Goal: Information Seeking & Learning: Learn about a topic

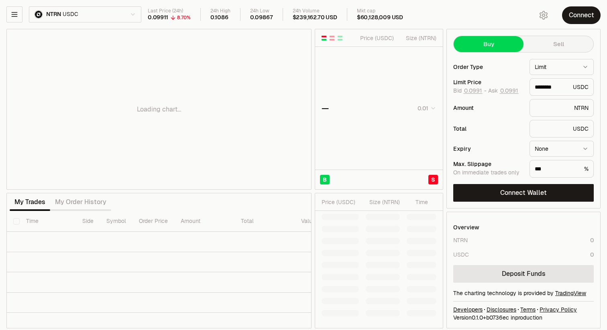
type input "********"
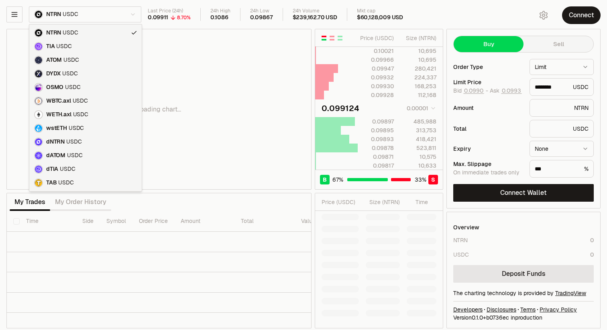
click at [108, 13] on html "Neutron Balance Earn Supervaults Bridge Orderbook Stake Ecosystem Governance Do…" at bounding box center [303, 167] width 607 height 335
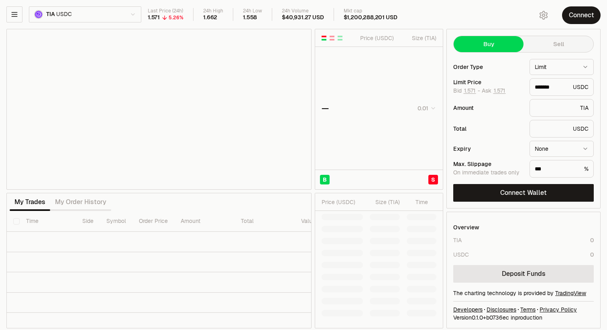
type input "*******"
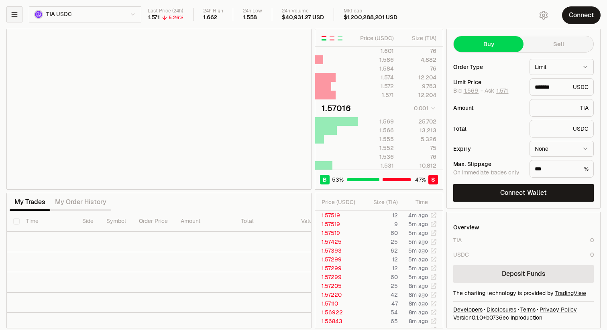
click at [18, 10] on icon "button" at bounding box center [14, 14] width 8 height 8
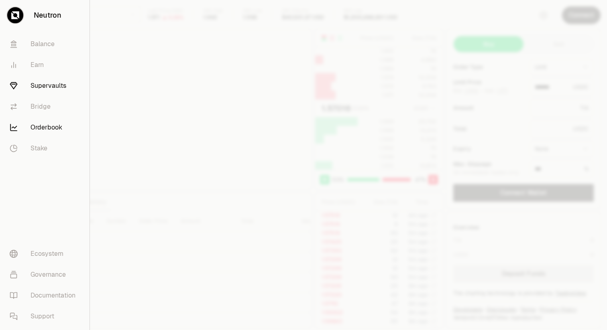
click at [44, 87] on link "Supervaults" at bounding box center [44, 85] width 83 height 21
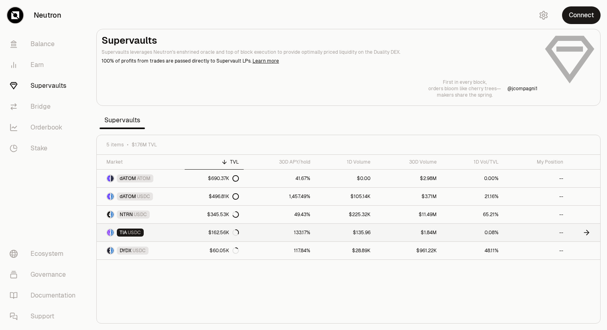
click at [196, 231] on link "$162.56K" at bounding box center [214, 233] width 59 height 18
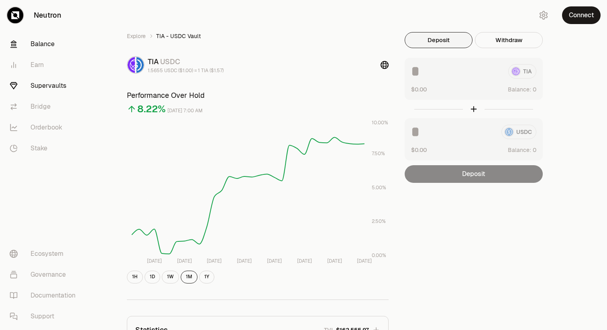
click at [50, 44] on link "Balance" at bounding box center [45, 44] width 84 height 21
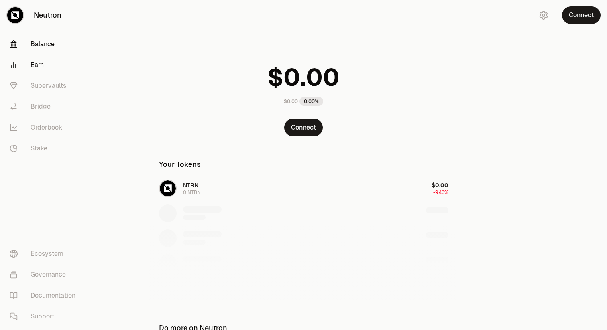
click at [38, 68] on link "Earn" at bounding box center [45, 65] width 84 height 21
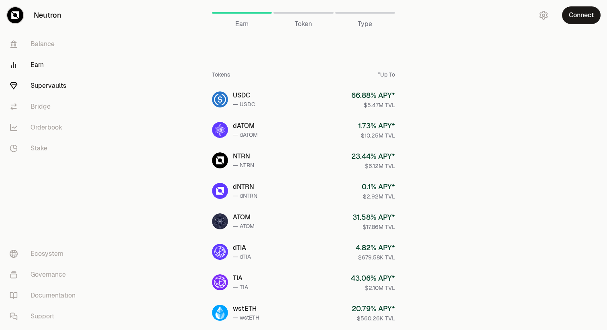
click at [45, 85] on link "Supervaults" at bounding box center [45, 85] width 84 height 21
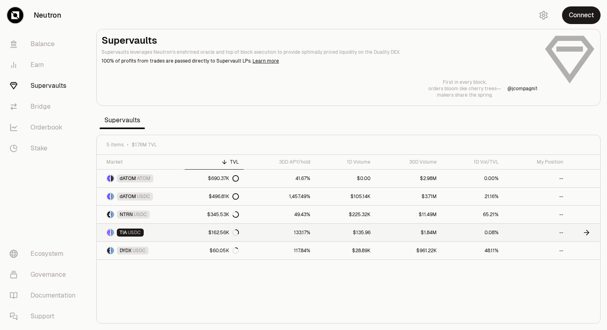
click at [261, 231] on link "133.17%" at bounding box center [279, 233] width 71 height 18
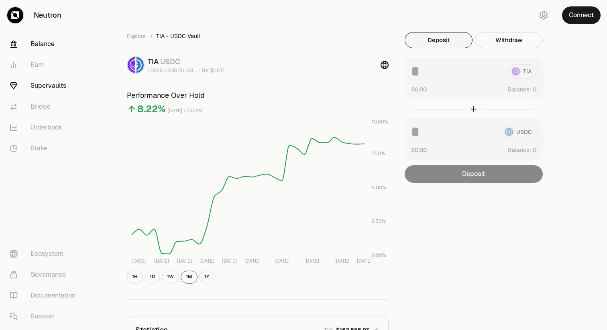
click at [39, 42] on link "Balance" at bounding box center [45, 44] width 84 height 21
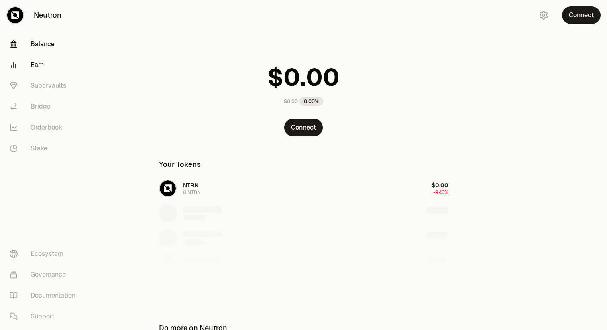
click at [35, 63] on link "Earn" at bounding box center [45, 65] width 84 height 21
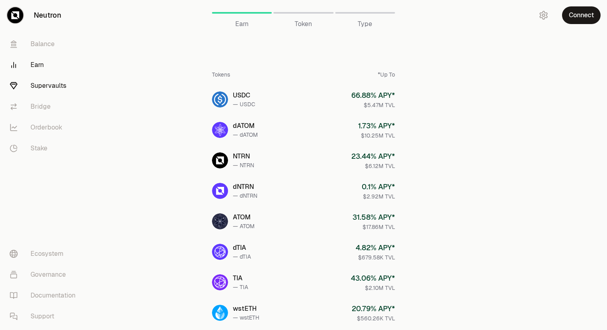
click at [38, 91] on link "Supervaults" at bounding box center [45, 85] width 84 height 21
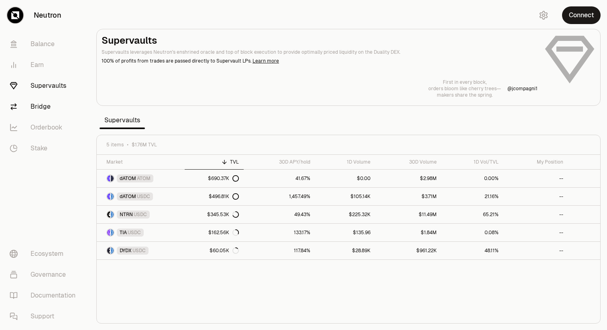
click at [39, 103] on link "Bridge" at bounding box center [45, 106] width 84 height 21
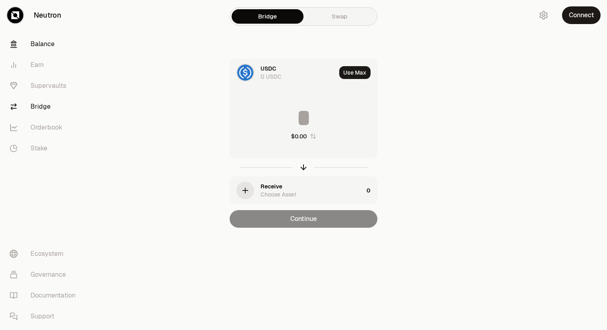
click at [43, 45] on link "Balance" at bounding box center [45, 44] width 84 height 21
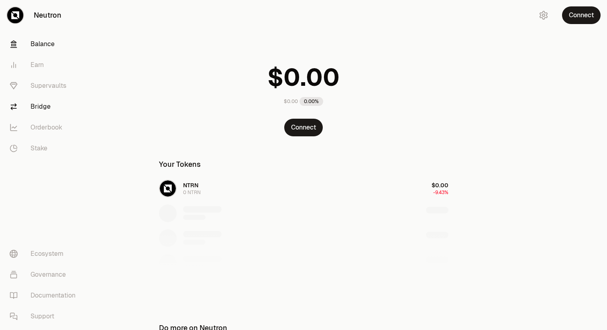
click at [31, 108] on link "Bridge" at bounding box center [45, 106] width 84 height 21
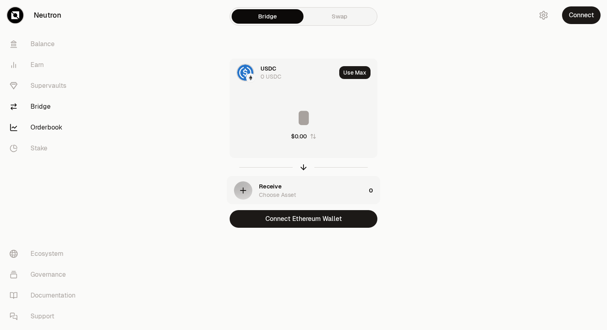
click at [39, 129] on link "Orderbook" at bounding box center [45, 127] width 84 height 21
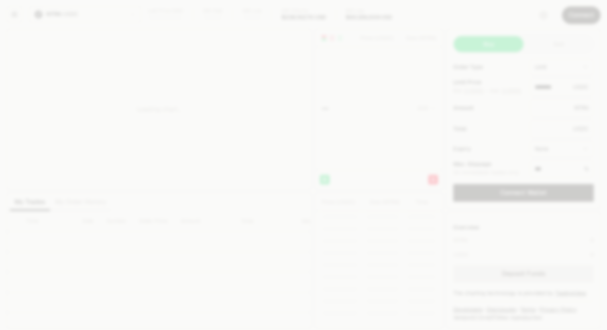
type input "********"
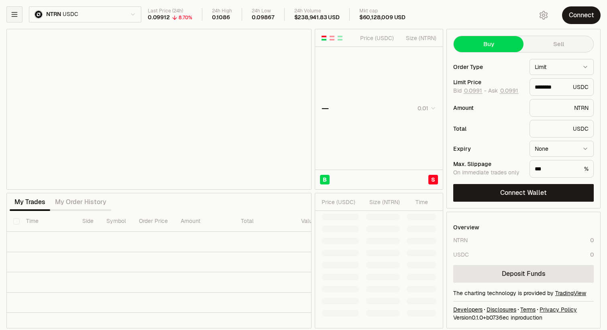
click at [16, 11] on icon "button" at bounding box center [14, 14] width 8 height 8
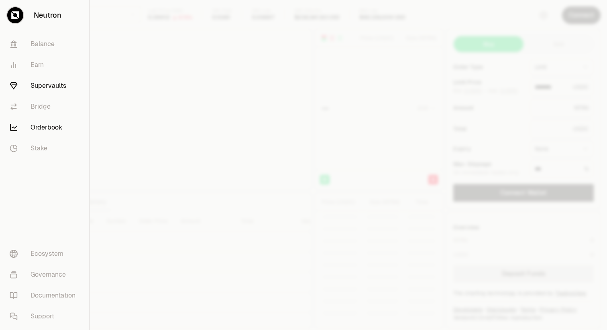
click at [47, 84] on link "Supervaults" at bounding box center [44, 85] width 83 height 21
